Goal: Check status: Check status

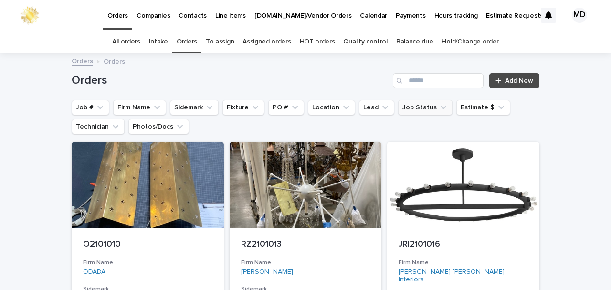
click at [409, 109] on button "Job Status" at bounding box center [425, 107] width 54 height 15
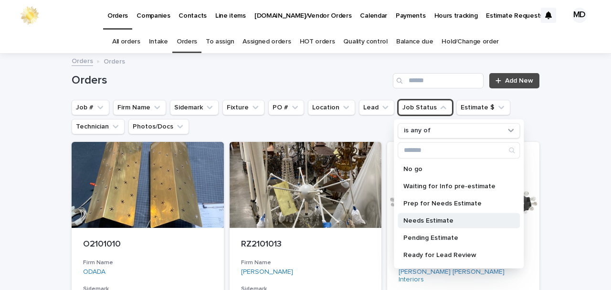
click at [415, 220] on p "Needs Estimate" at bounding box center [453, 220] width 101 height 7
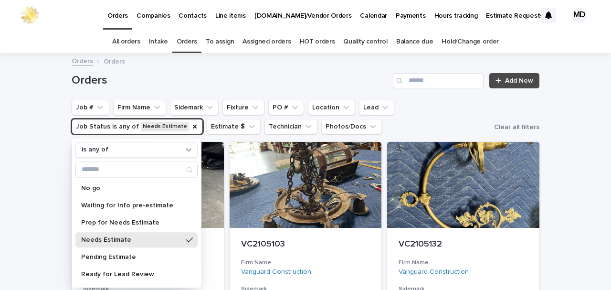
drag, startPoint x: 181, startPoint y: 125, endPoint x: 171, endPoint y: 96, distance: 30.1
click at [191, 124] on icon "Job Status" at bounding box center [195, 127] width 8 height 8
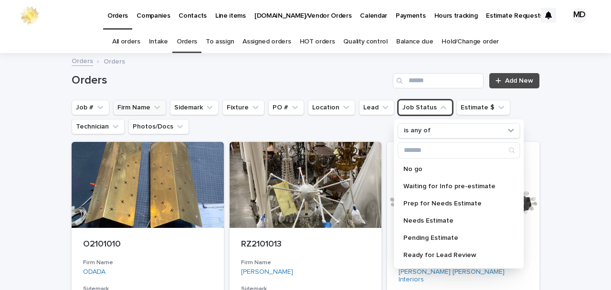
click at [147, 108] on button "Firm Name" at bounding box center [139, 107] width 53 height 15
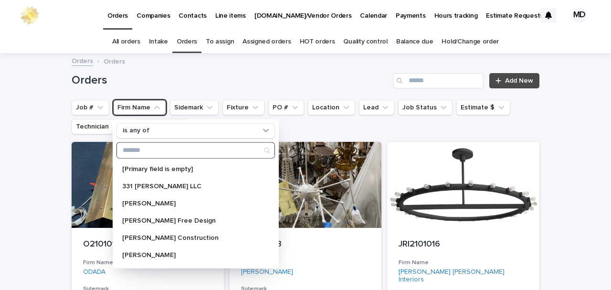
click at [166, 148] on input "Search" at bounding box center [195, 149] width 157 height 15
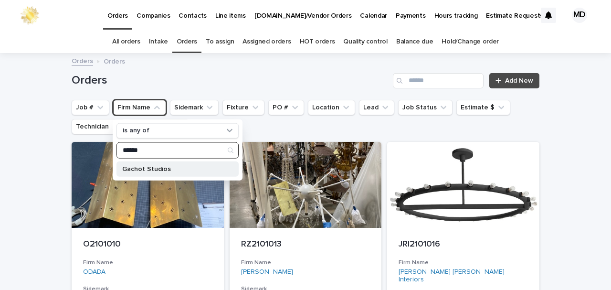
type input "******"
click at [151, 169] on p "Gachot Studios" at bounding box center [172, 168] width 101 height 7
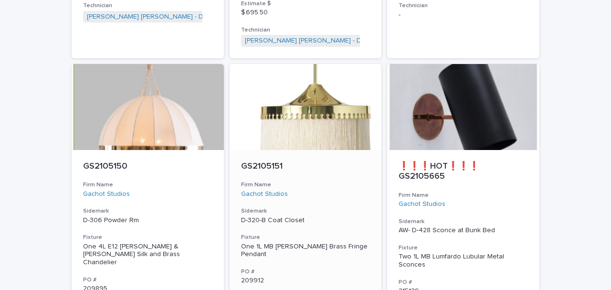
scroll to position [891, 0]
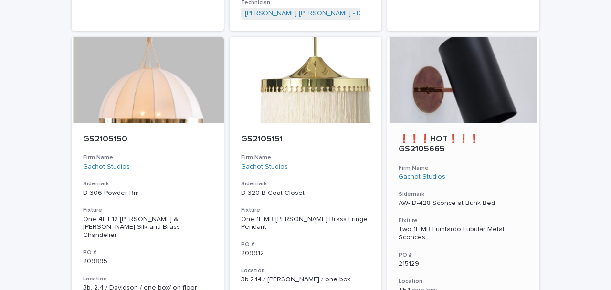
click at [429, 88] on div at bounding box center [463, 80] width 152 height 86
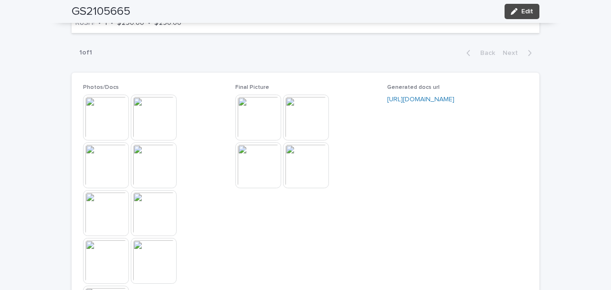
scroll to position [986, 0]
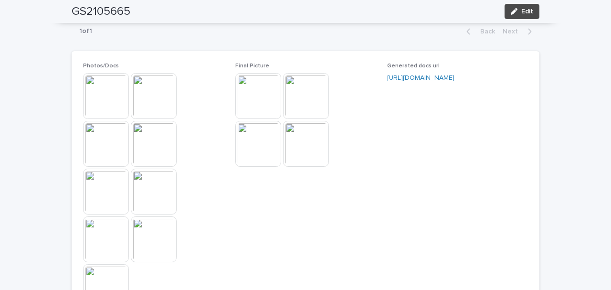
click at [98, 102] on img at bounding box center [106, 96] width 46 height 46
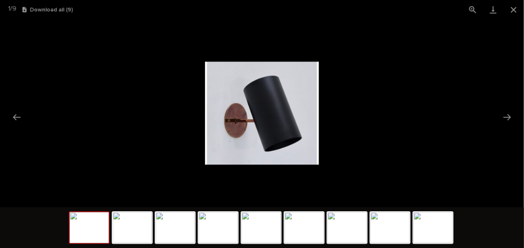
scroll to position [0, 0]
click at [282, 156] on img at bounding box center [305, 132] width 133 height 120
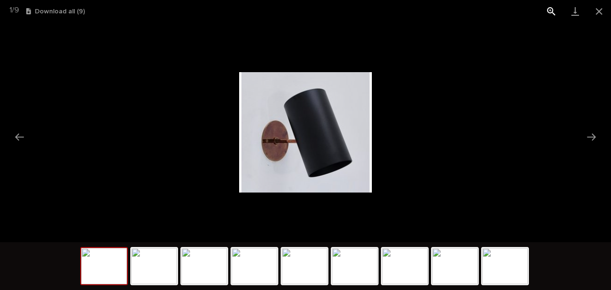
click at [550, 10] on button "View actual size" at bounding box center [551, 11] width 24 height 22
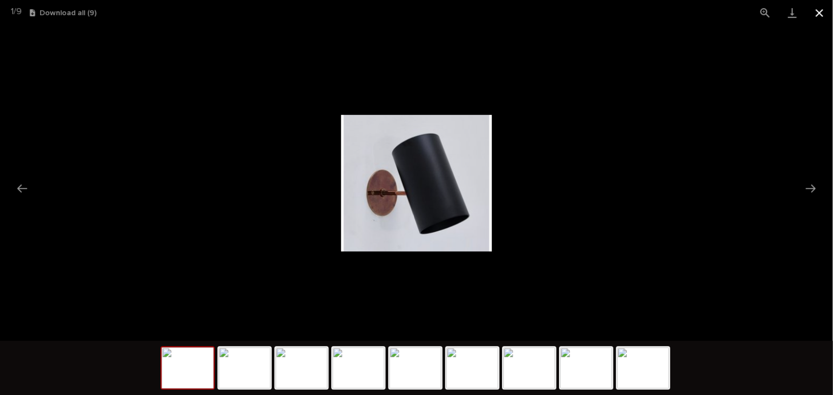
scroll to position [30, 0]
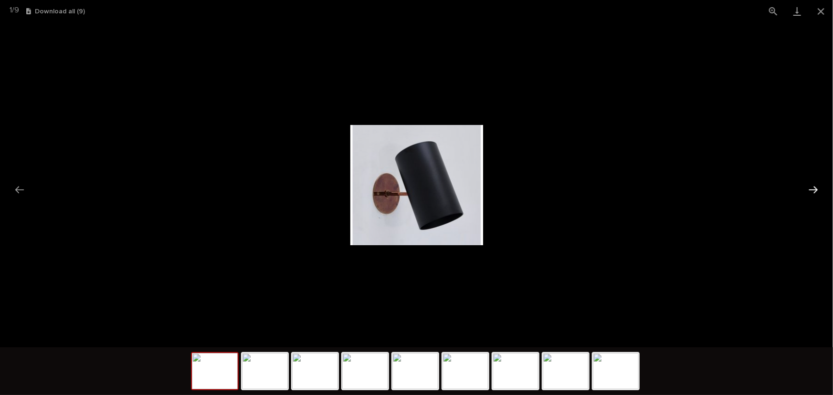
click at [610, 188] on button "Next slide" at bounding box center [813, 189] width 20 height 19
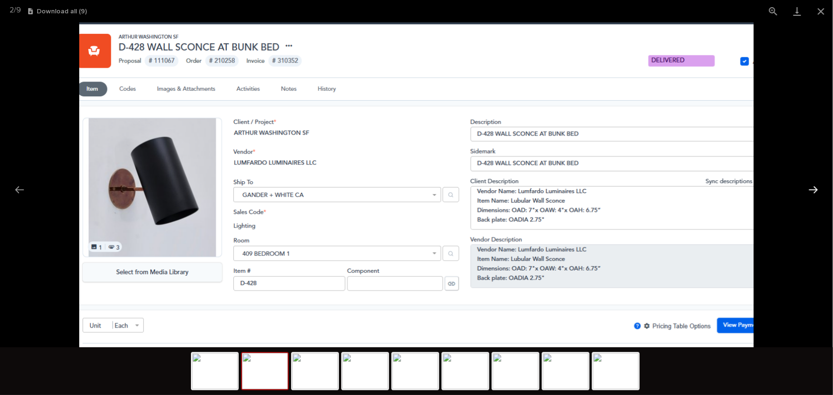
scroll to position [0, 0]
drag, startPoint x: 819, startPoint y: 8, endPoint x: 669, endPoint y: 63, distance: 159.8
click at [610, 9] on button "Close gallery" at bounding box center [821, 11] width 24 height 22
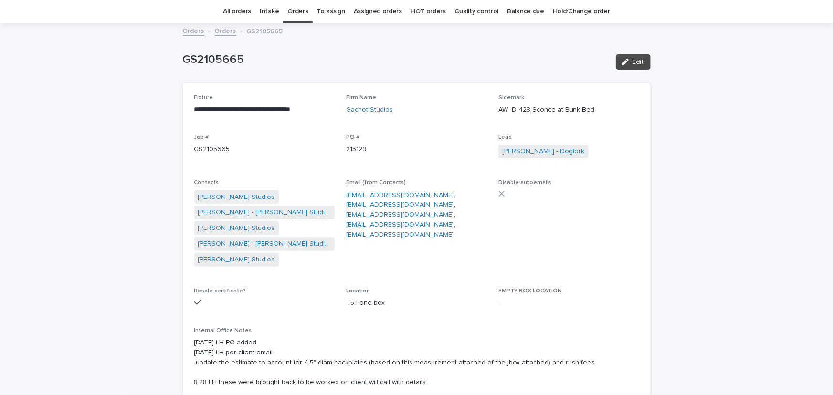
drag, startPoint x: 634, startPoint y: 63, endPoint x: 444, endPoint y: 218, distance: 245.2
click at [610, 62] on span "Edit" at bounding box center [638, 62] width 12 height 7
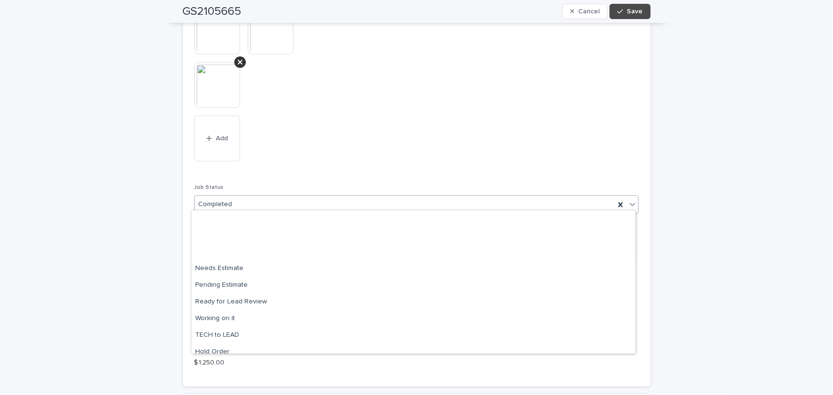
scroll to position [91, 0]
click at [610, 199] on icon at bounding box center [633, 204] width 10 height 10
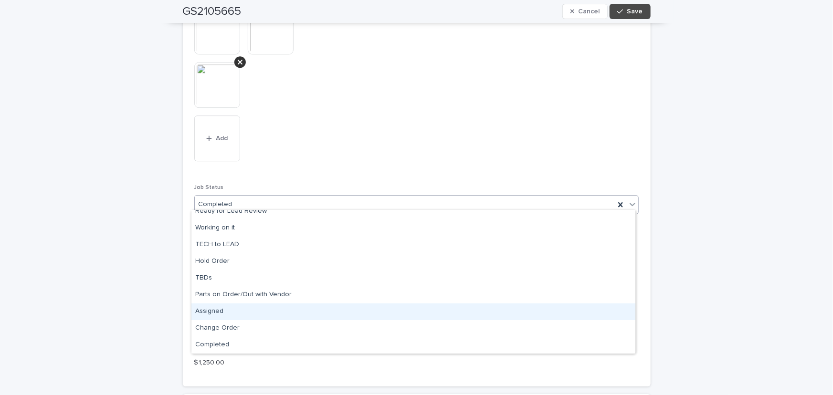
click at [214, 289] on div "Assigned" at bounding box center [413, 312] width 444 height 17
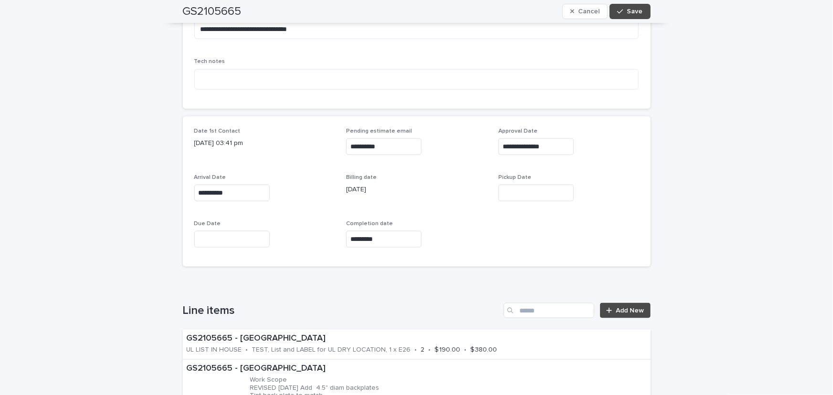
scroll to position [507, 0]
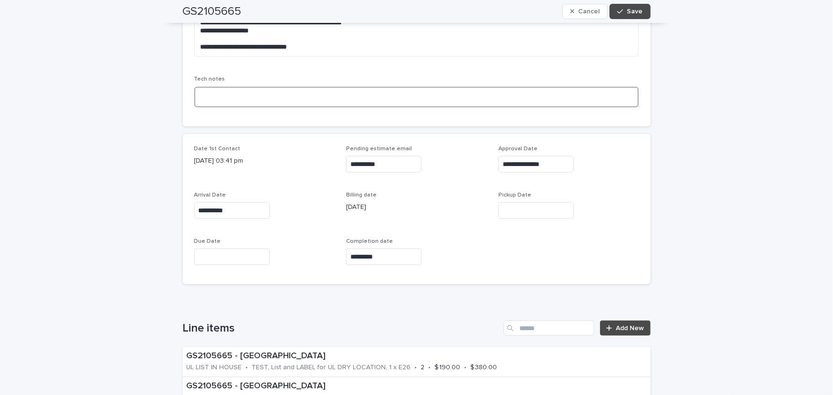
click at [196, 90] on textarea at bounding box center [416, 97] width 445 height 21
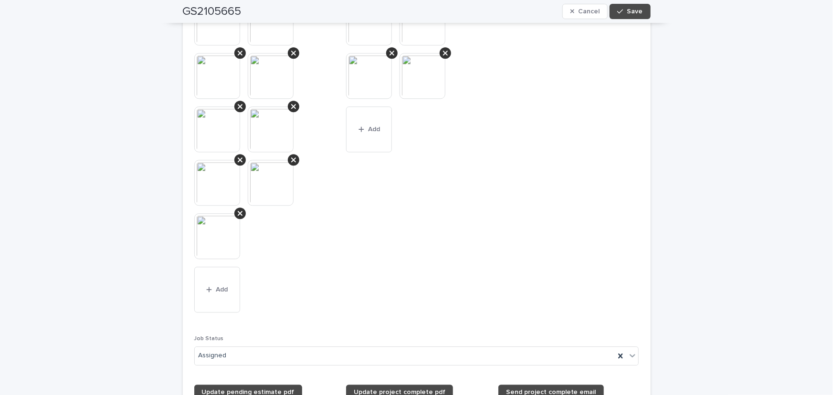
scroll to position [1158, 0]
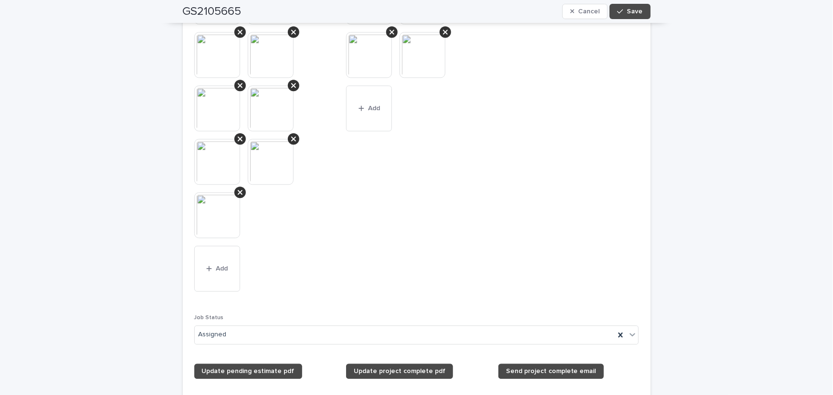
type textarea "**********"
